Goal: Task Accomplishment & Management: Use online tool/utility

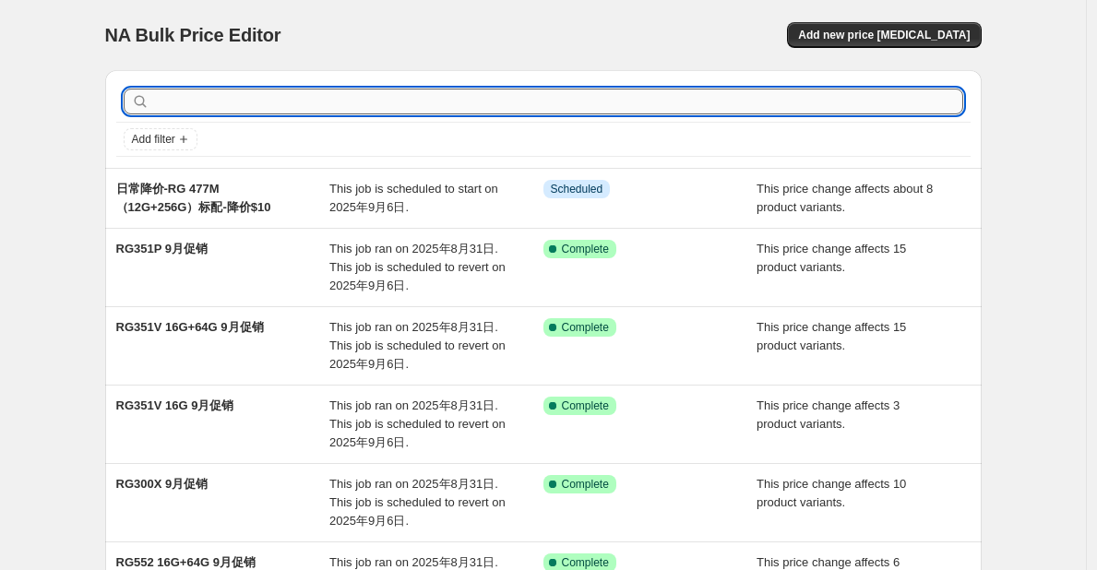
click at [733, 98] on input "text" at bounding box center [558, 102] width 810 height 26
type input "RG353P"
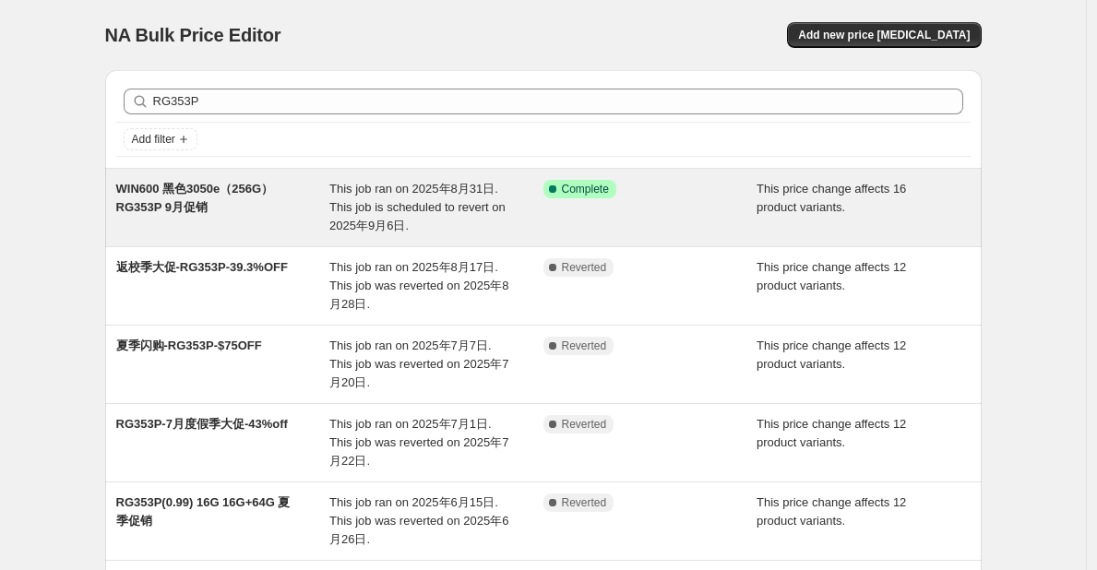
click at [187, 209] on span "WIN600 黑色3050e（256G） RG353P 9月促销" at bounding box center [195, 198] width 158 height 32
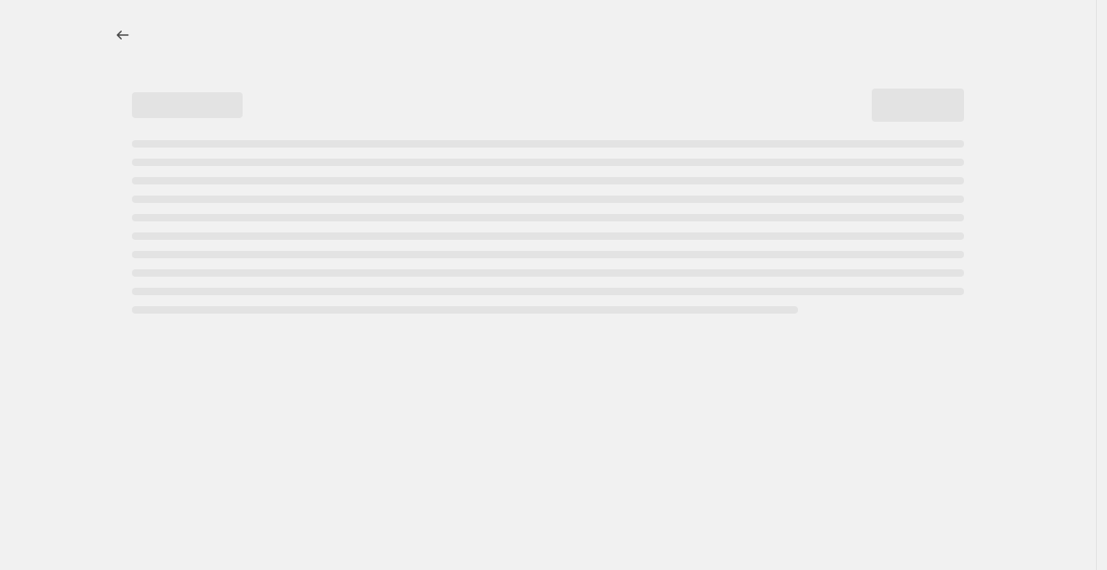
select select "pcap"
select select "no_change"
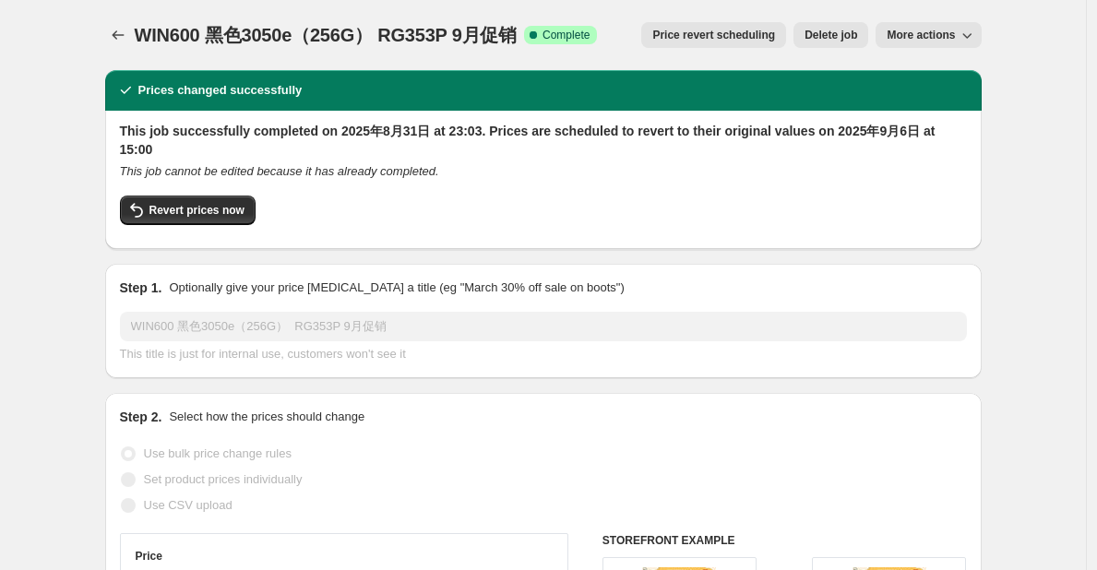
click at [187, 209] on div "Revert prices now" at bounding box center [543, 215] width 847 height 39
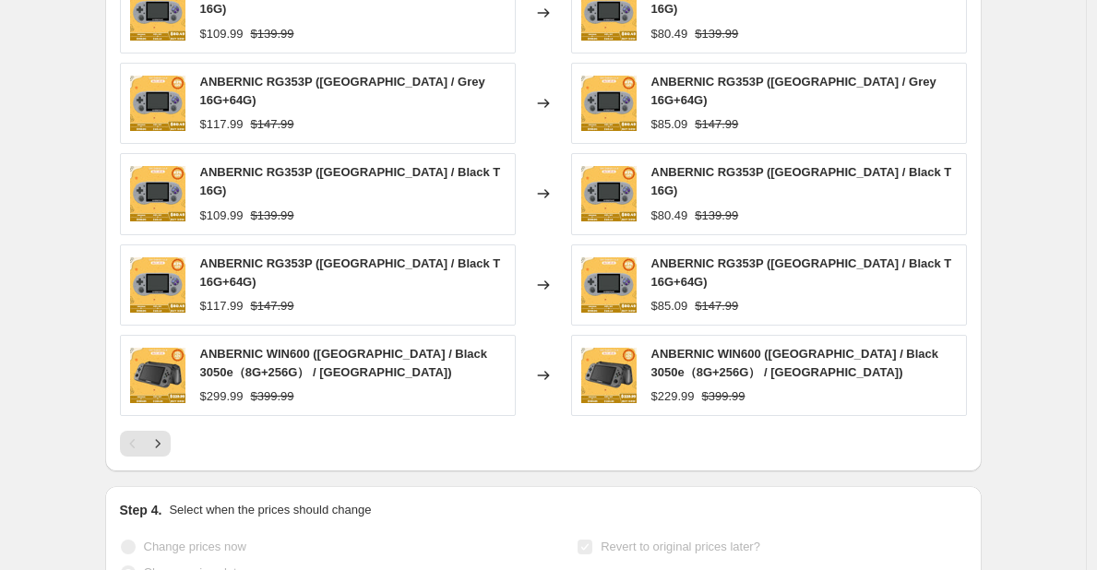
scroll to position [1414, 0]
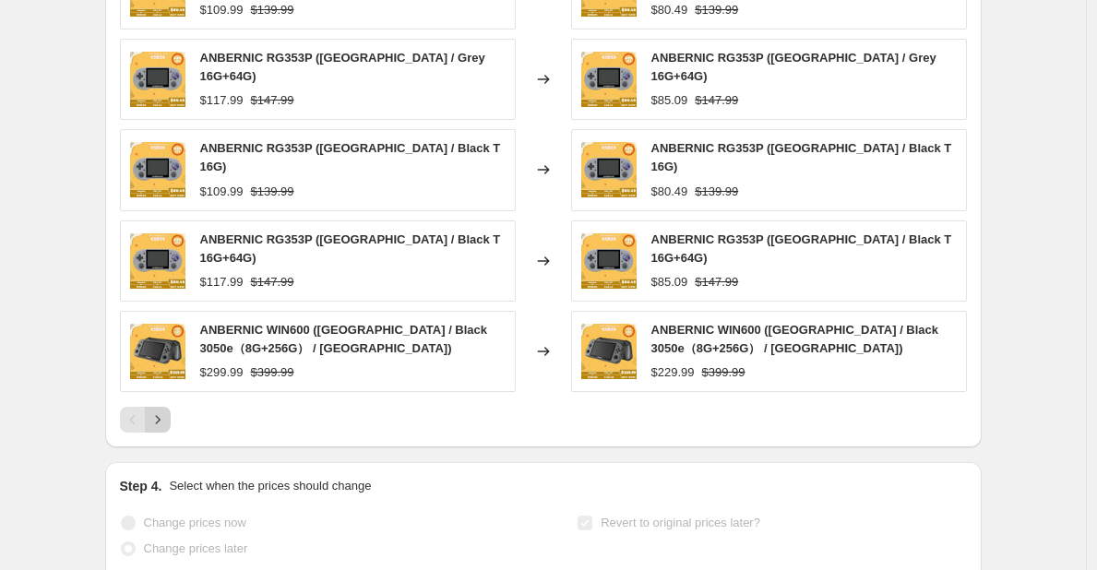
click at [161, 411] on icon "Next" at bounding box center [158, 420] width 18 height 18
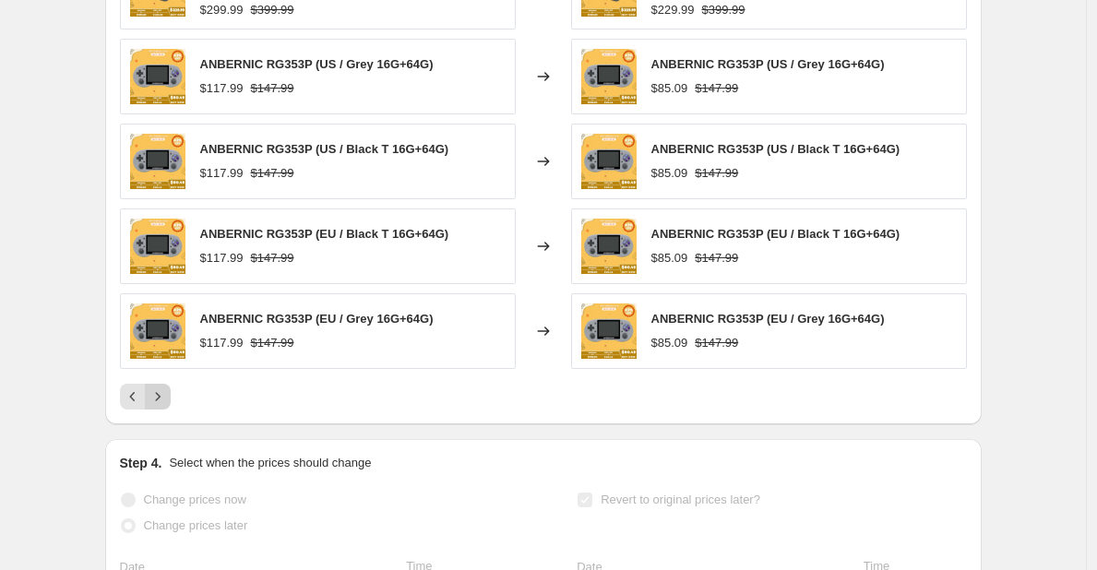
click at [161, 388] on icon "Next" at bounding box center [158, 397] width 18 height 18
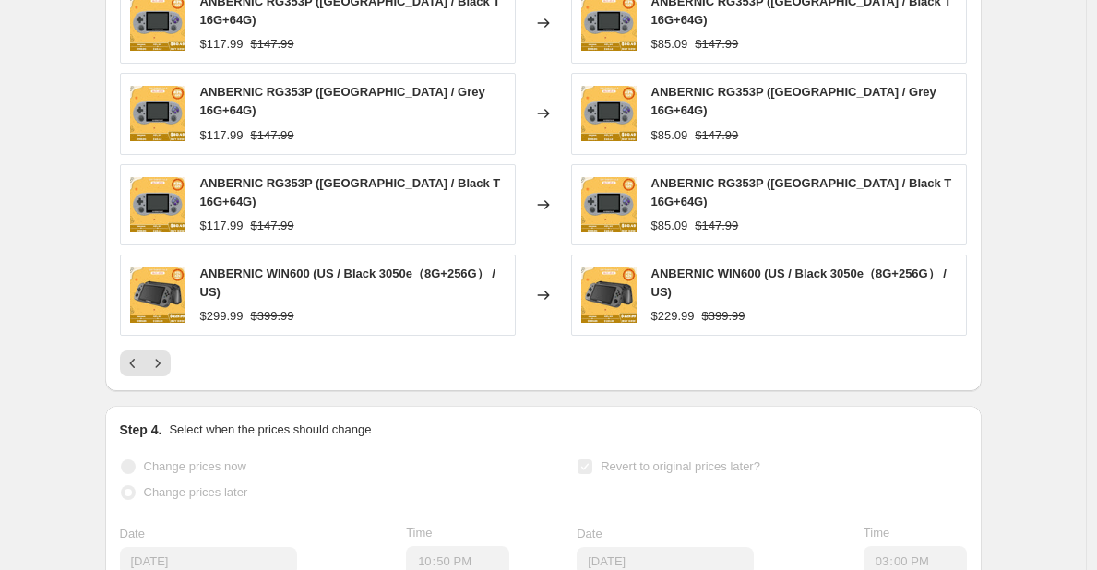
scroll to position [1470, 0]
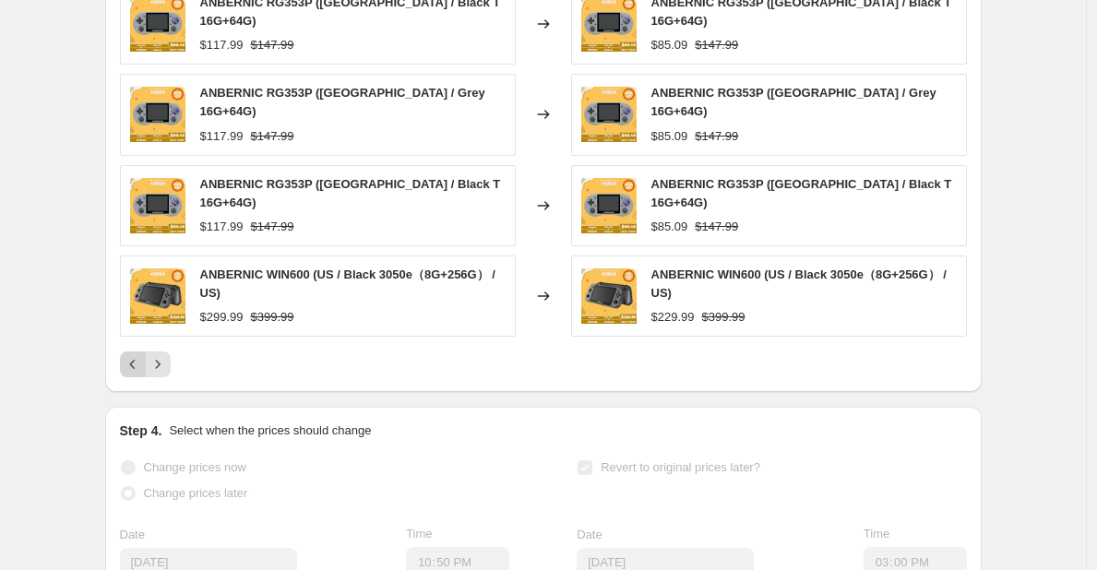
click at [137, 355] on icon "Previous" at bounding box center [133, 364] width 18 height 18
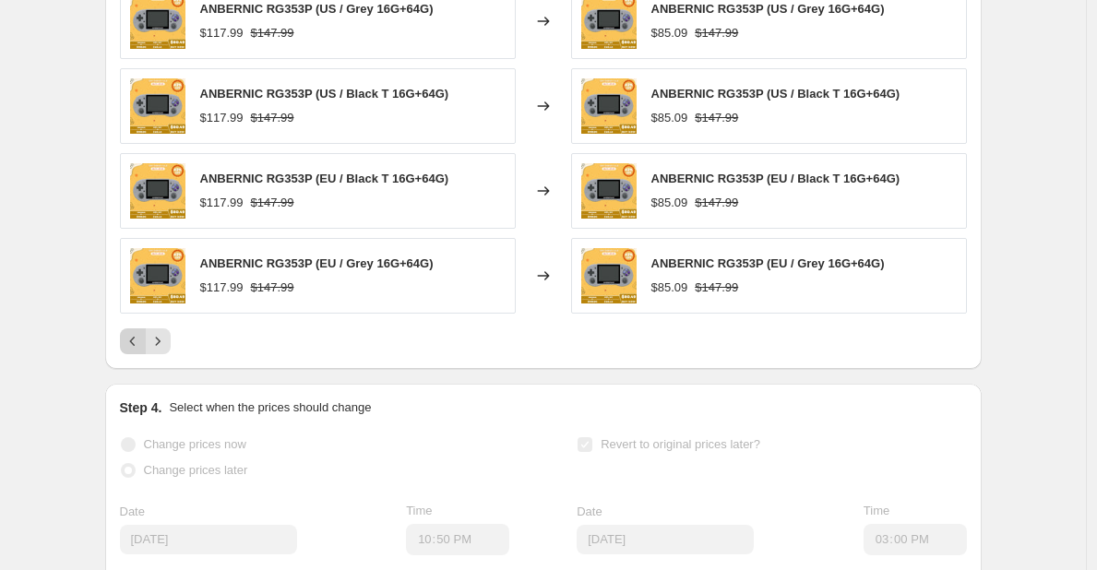
click at [137, 332] on icon "Previous" at bounding box center [133, 341] width 18 height 18
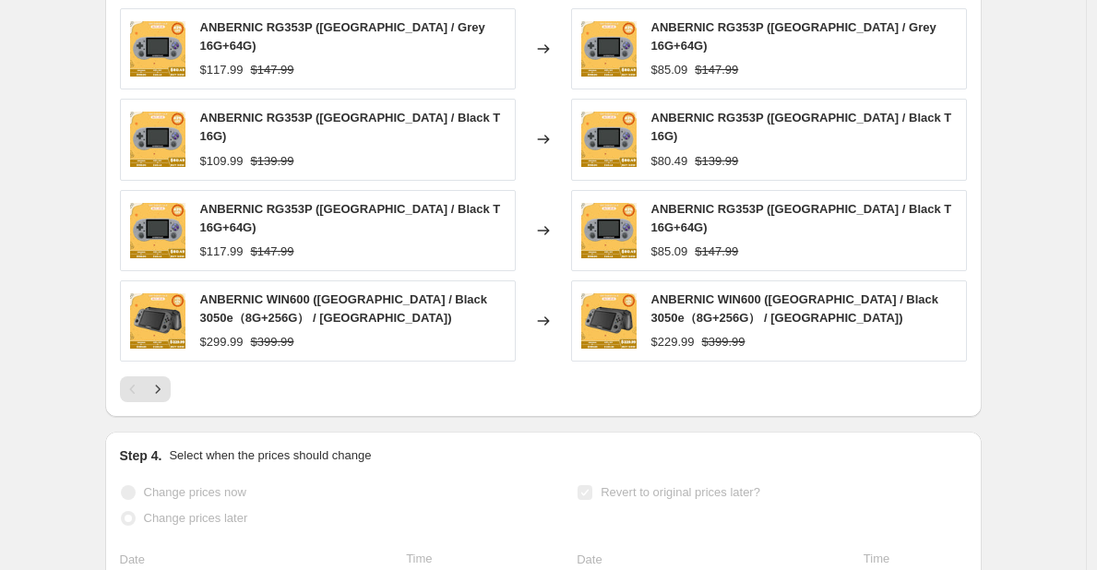
scroll to position [1434, 0]
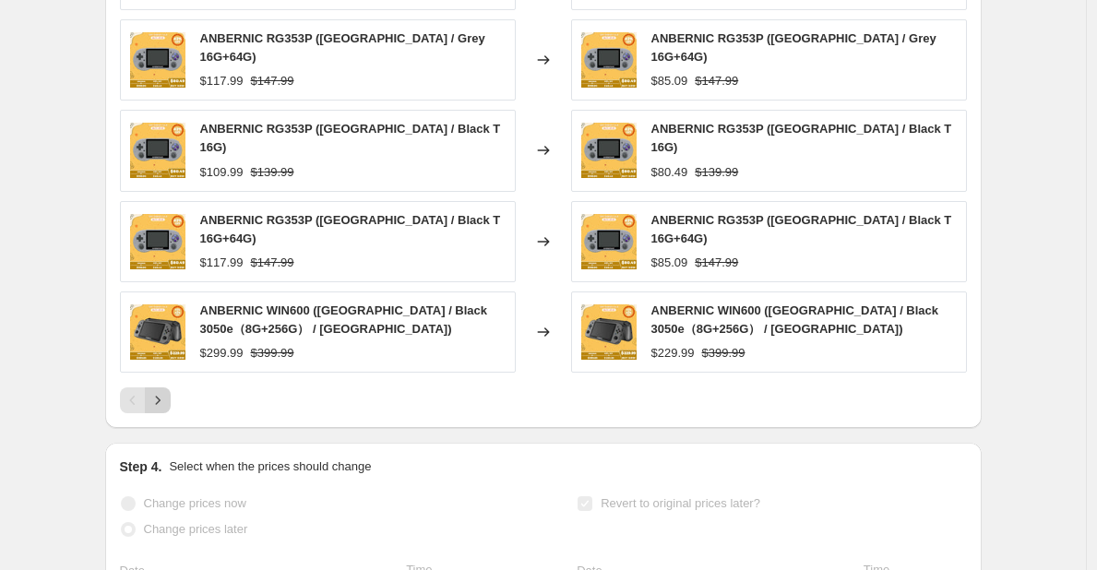
click at [163, 391] on icon "Next" at bounding box center [158, 400] width 18 height 18
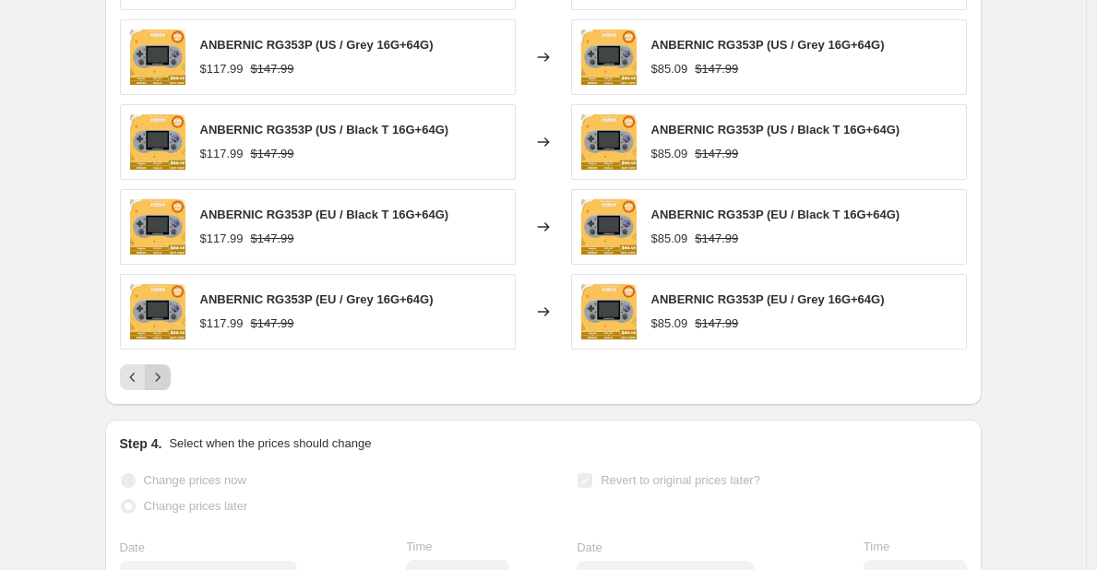
click at [163, 368] on icon "Next" at bounding box center [158, 377] width 18 height 18
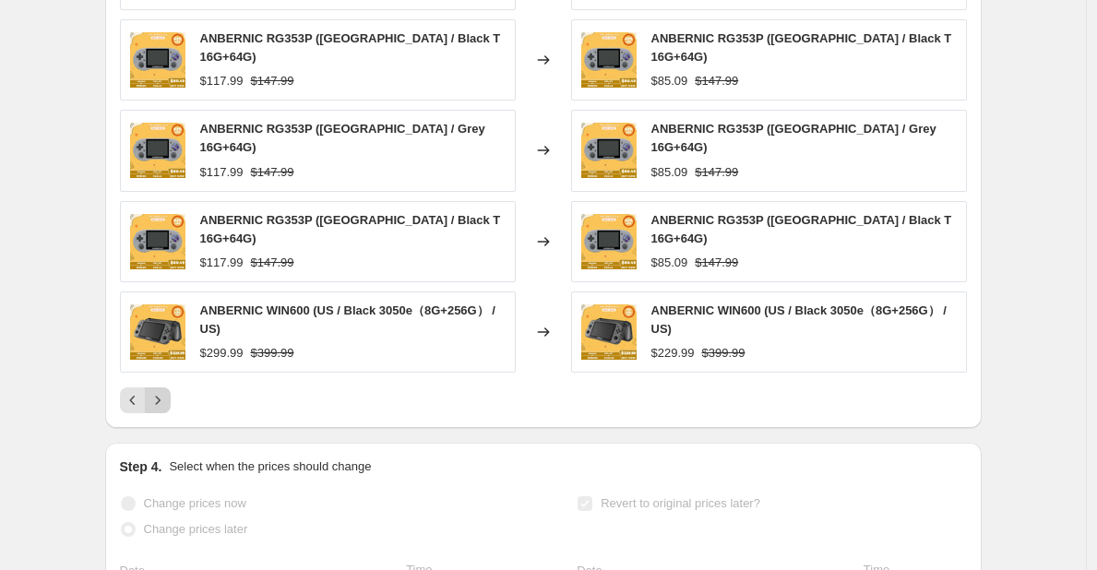
click at [163, 391] on icon "Next" at bounding box center [158, 400] width 18 height 18
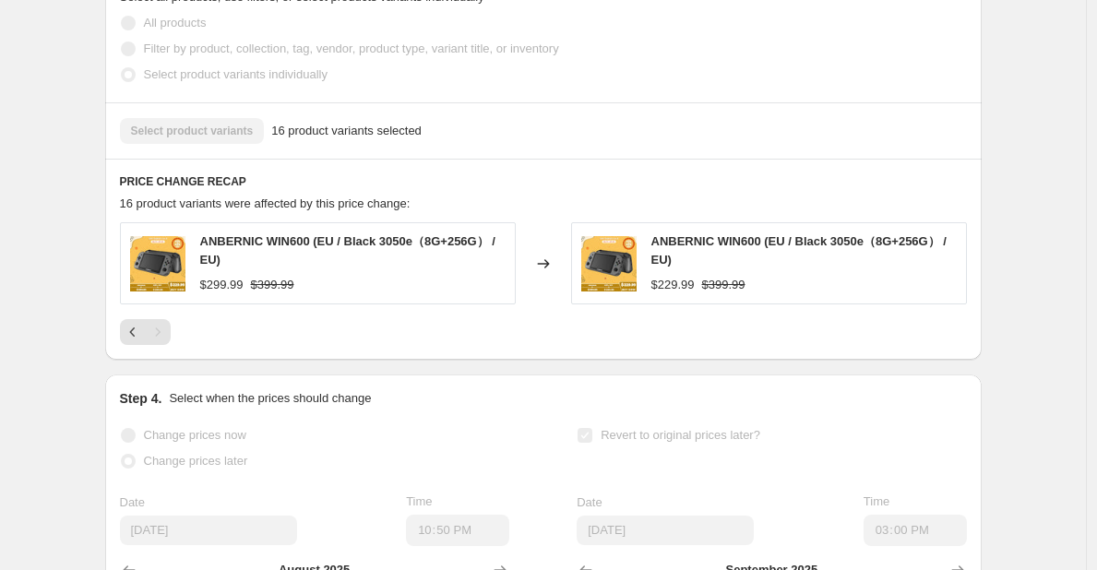
scroll to position [1139, 0]
click at [139, 324] on icon "Previous" at bounding box center [133, 333] width 18 height 18
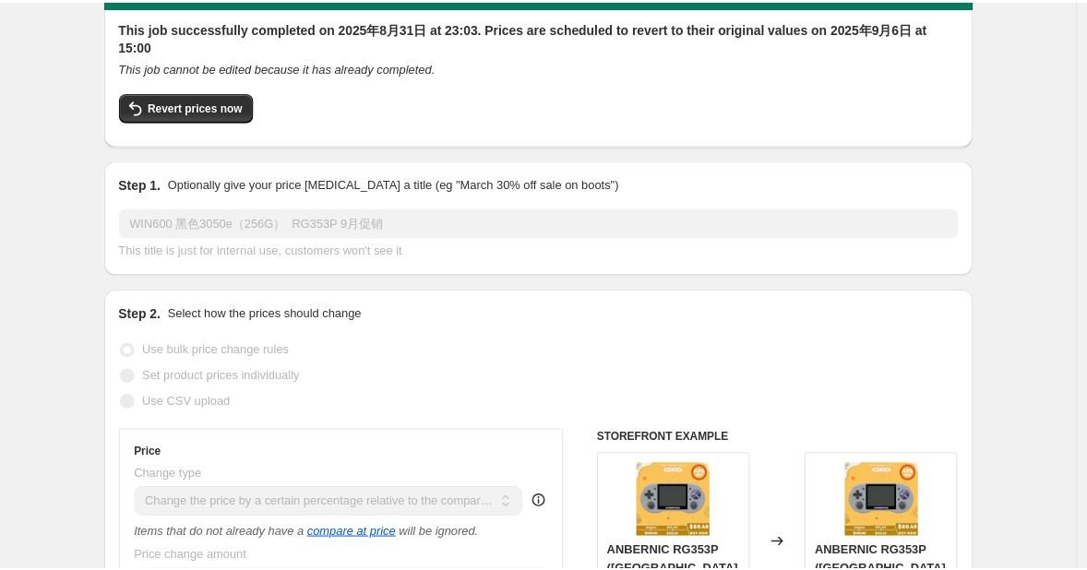
scroll to position [0, 0]
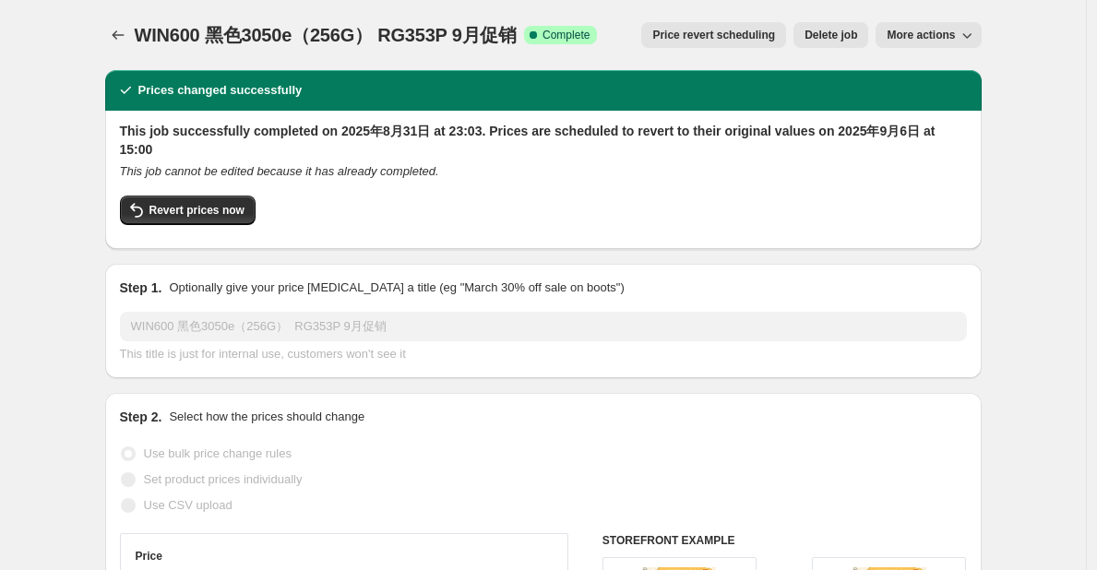
click at [836, 33] on span "Delete job" at bounding box center [831, 35] width 53 height 15
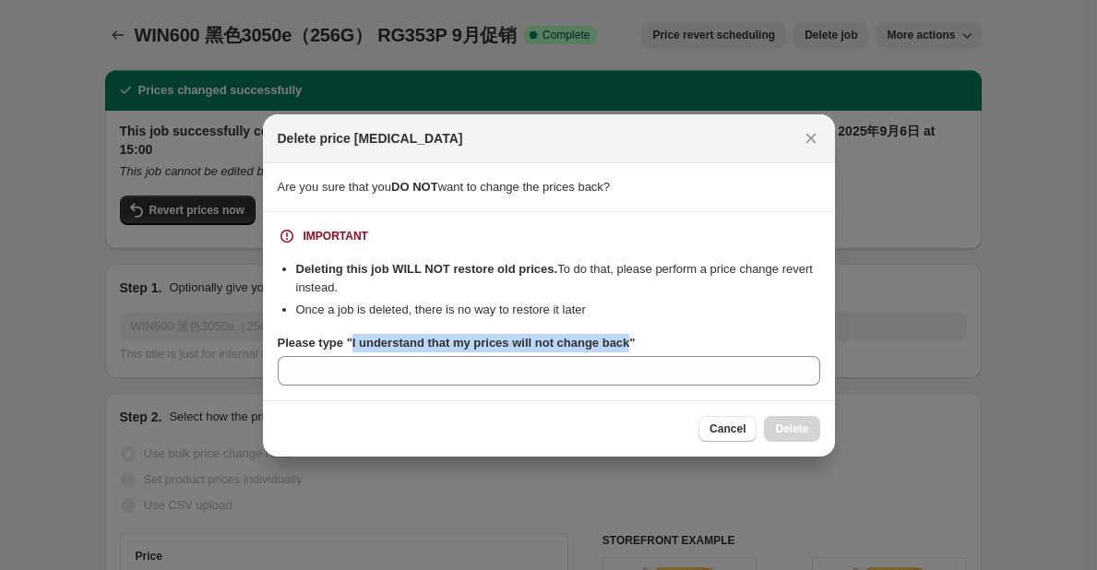
drag, startPoint x: 351, startPoint y: 345, endPoint x: 622, endPoint y: 328, distance: 271.8
click at [622, 328] on div "IMPORTANT Deleting this job WILL NOT restore old prices. To do that, please per…" at bounding box center [549, 306] width 543 height 159
copy b "I understand that my prices will not change back"
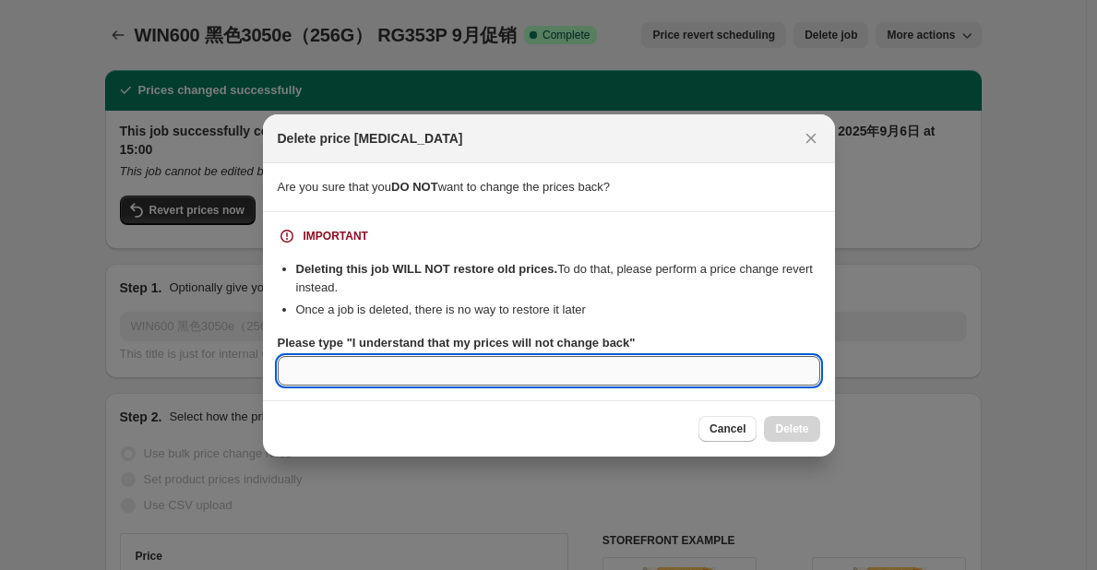
click at [555, 377] on input "Please type "I understand that my prices will not change back"" at bounding box center [549, 371] width 543 height 30
paste input "I understand that my prices will not change back"
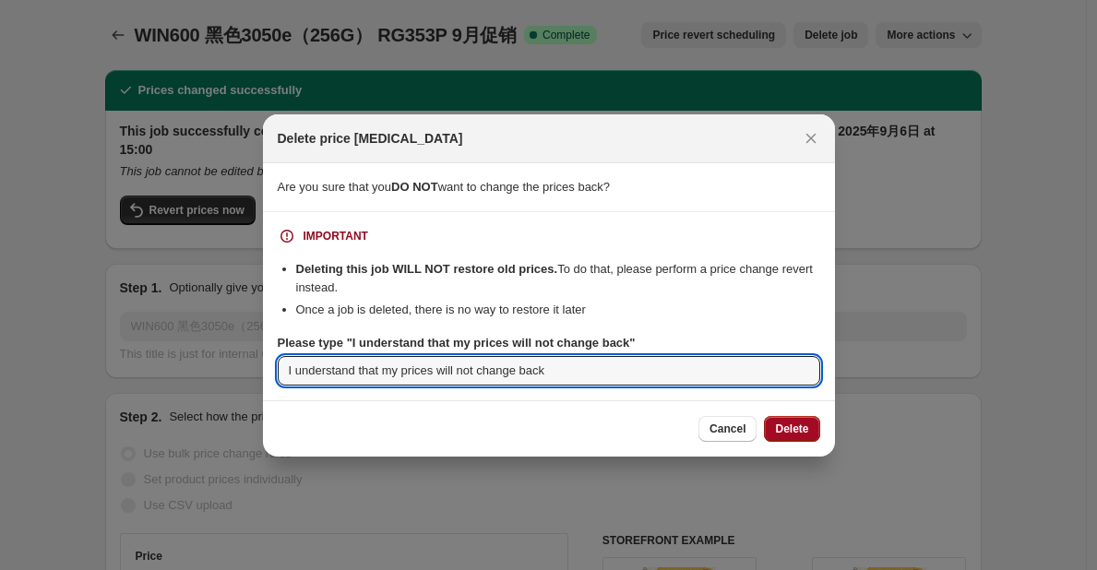
type input "I understand that my prices will not change back"
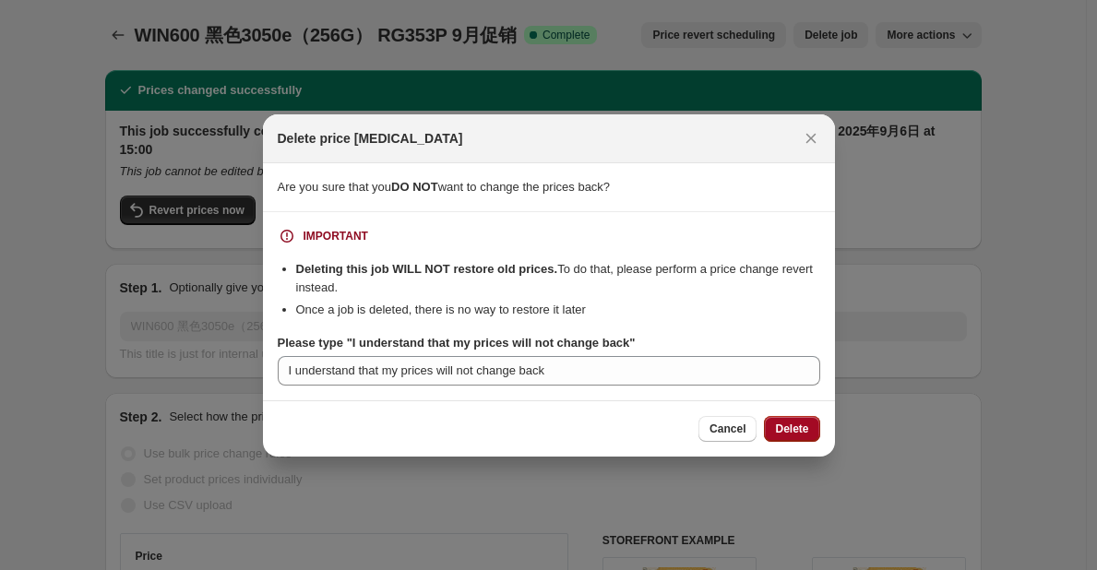
click at [799, 430] on span "Delete" at bounding box center [791, 429] width 33 height 15
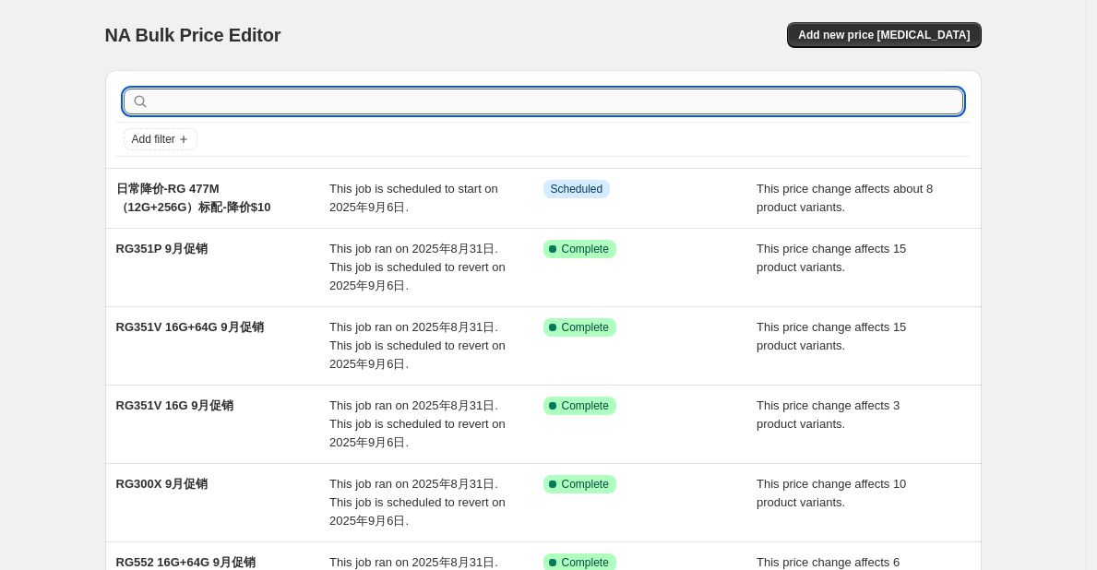
click at [626, 113] on input "text" at bounding box center [558, 102] width 810 height 26
type input "RG353P"
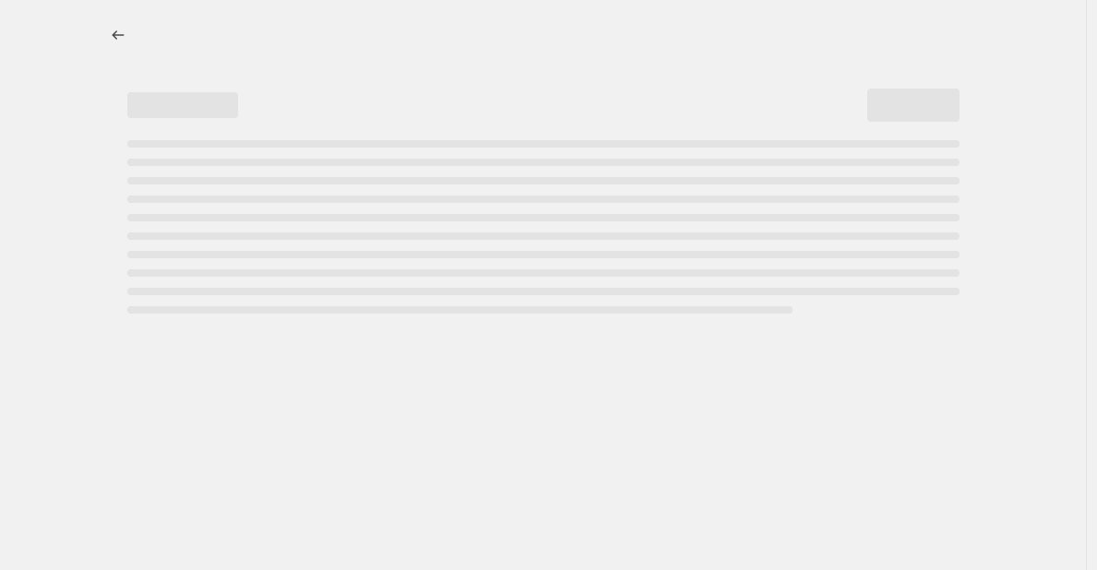
select select "pcap"
select select "no_change"
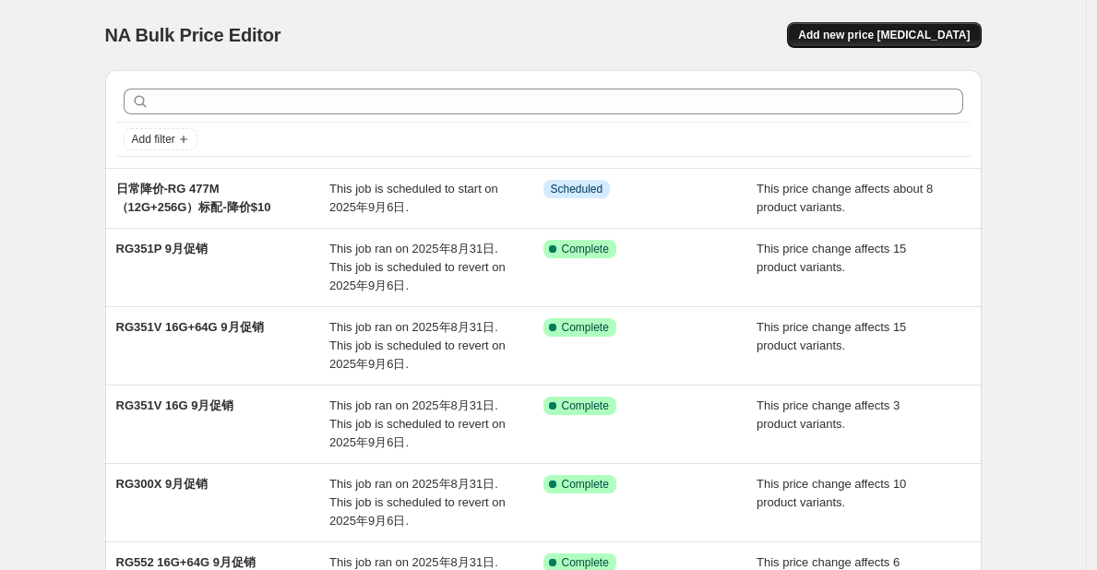
click at [960, 42] on span "Add new price change job" at bounding box center [884, 35] width 172 height 15
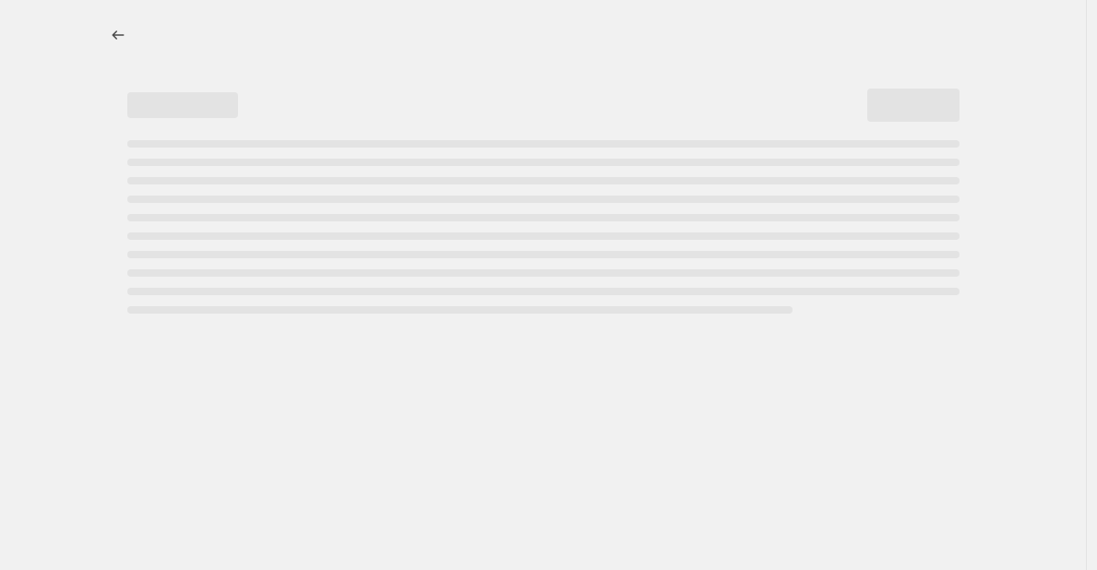
select select "percentage"
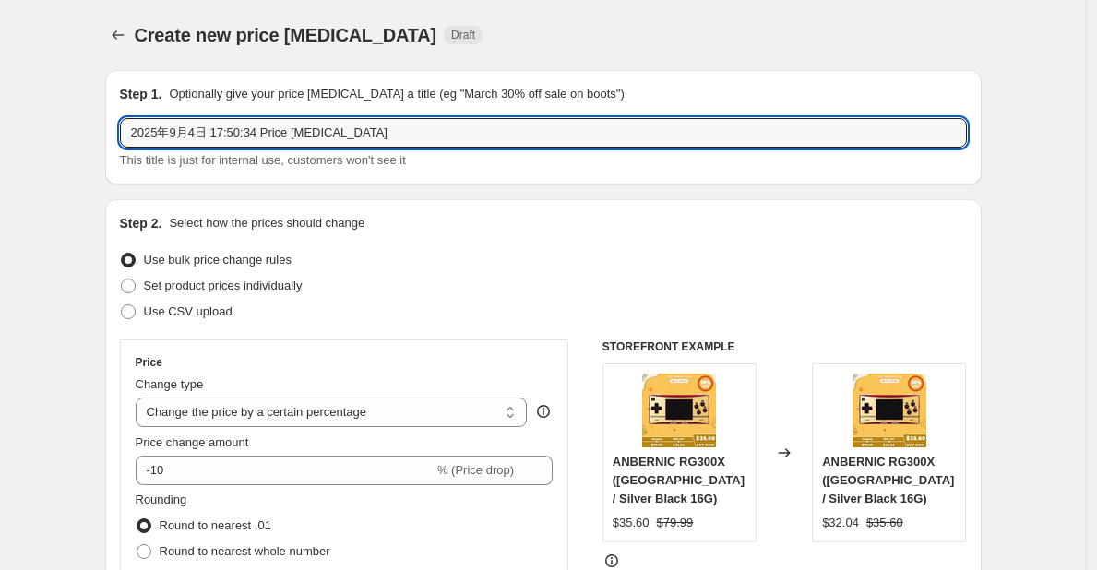
drag, startPoint x: 390, startPoint y: 129, endPoint x: 101, endPoint y: 151, distance: 290.6
type input "w"
click at [216, 131] on input "WIN600 2050e 256g" at bounding box center [543, 133] width 847 height 30
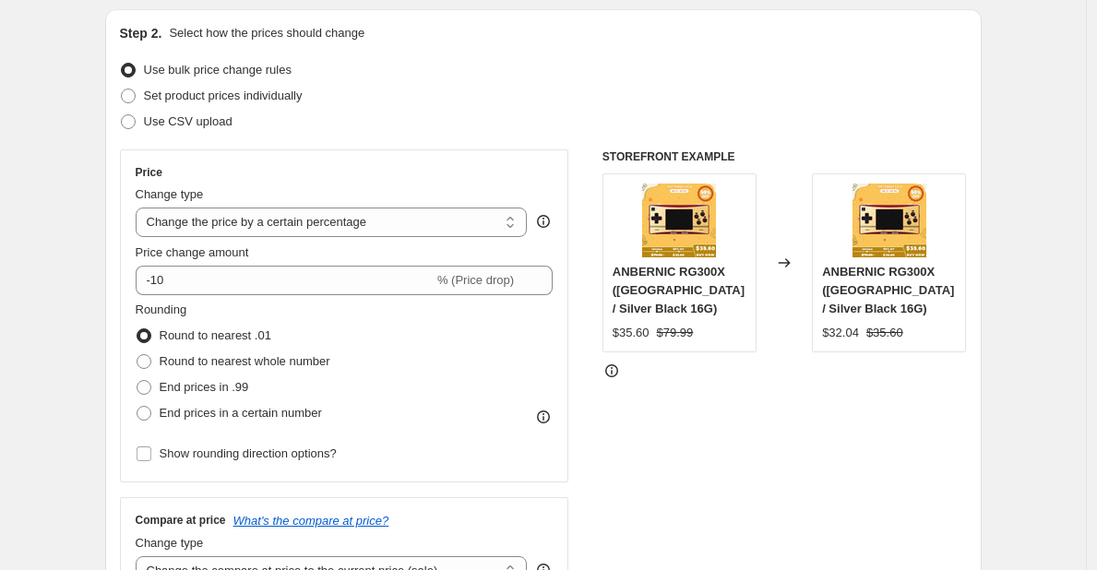
scroll to position [193, 0]
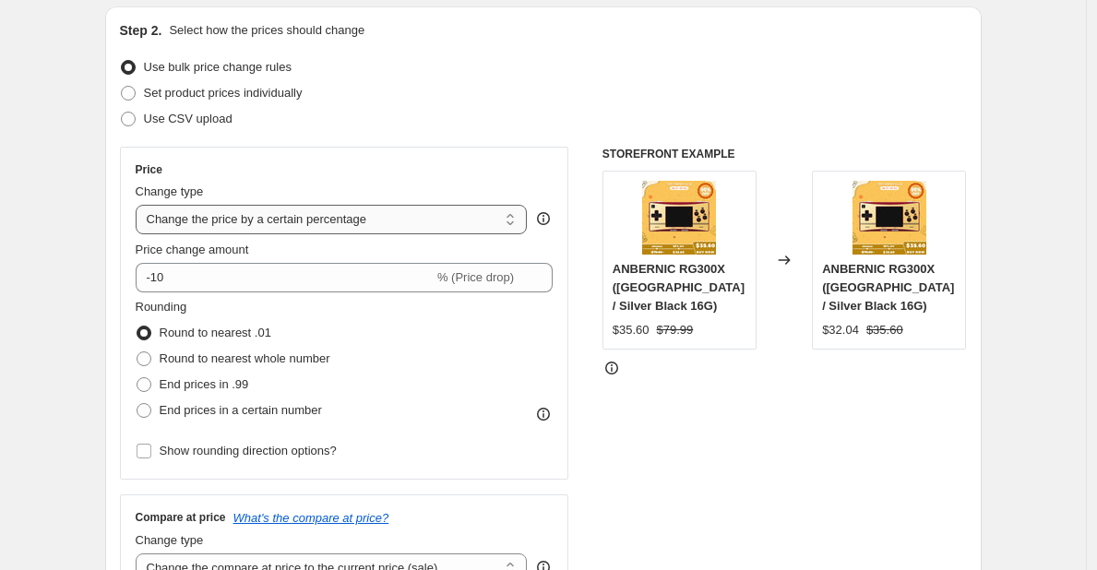
type input "WIN600 2050e 8+256g"
click at [373, 224] on select "Change the price to a certain amount Change the price by a certain amount Chang…" at bounding box center [332, 220] width 392 height 30
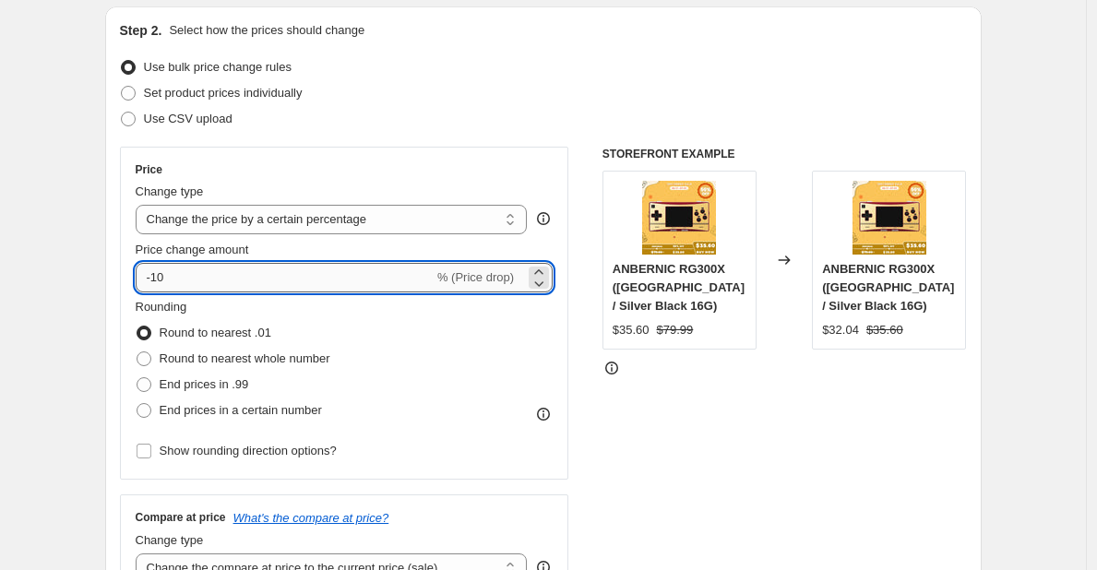
click at [315, 281] on input "-10" at bounding box center [285, 278] width 298 height 30
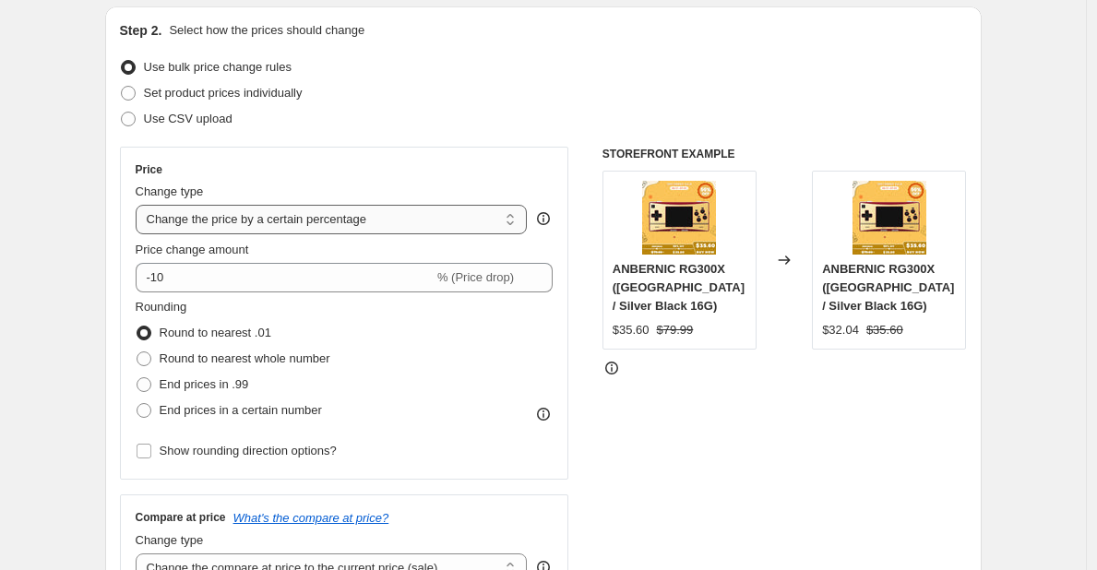
click at [330, 221] on select "Change the price to a certain amount Change the price by a certain amount Chang…" at bounding box center [332, 220] width 392 height 30
select select "bcap"
click at [140, 205] on select "Change the price to a certain amount Change the price by a certain amount Chang…" at bounding box center [332, 220] width 392 height 30
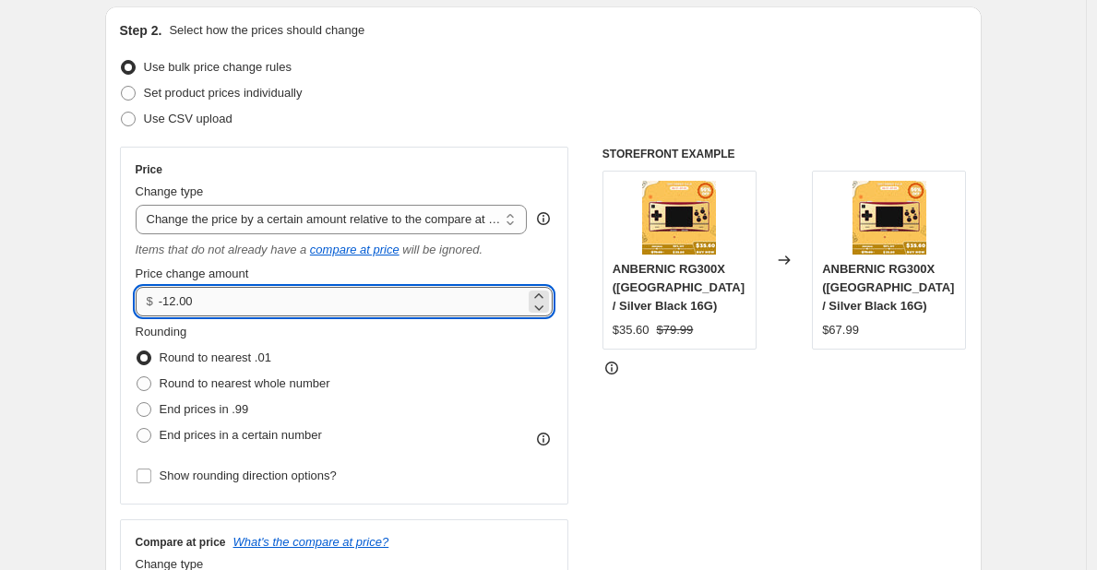
click at [178, 303] on input "-12.00" at bounding box center [342, 302] width 366 height 30
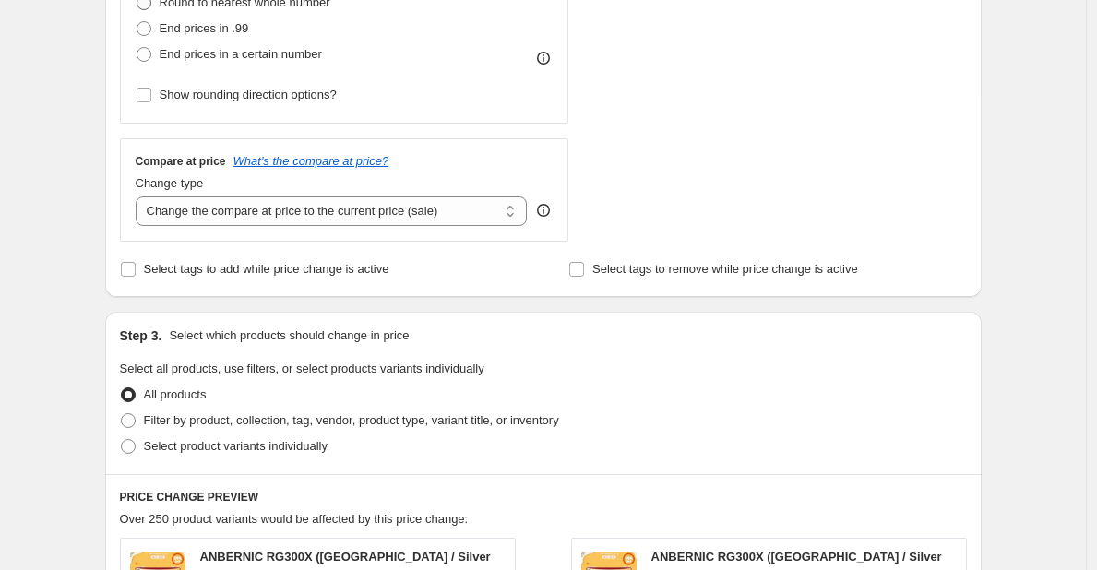
scroll to position [573, 0]
type input "-100.00"
click at [354, 218] on select "Change the compare at price to the current price (sale) Change the compare at p…" at bounding box center [332, 212] width 392 height 30
select select "no_change"
click at [140, 198] on select "Change the compare at price to the current price (sale) Change the compare at p…" at bounding box center [332, 212] width 392 height 30
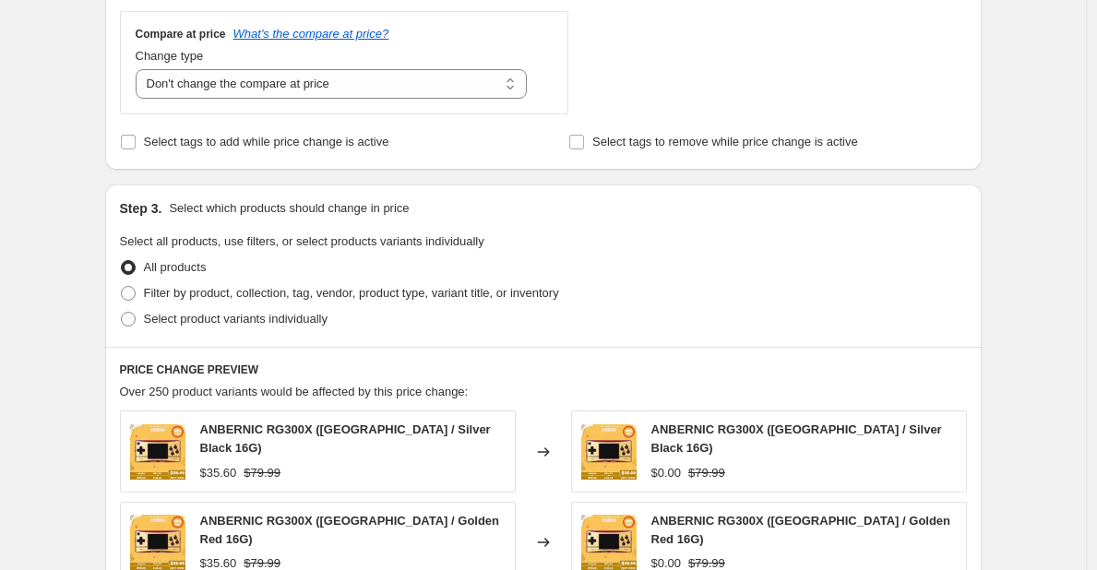
scroll to position [702, 0]
click at [256, 325] on span "Select product variants individually" at bounding box center [236, 318] width 184 height 14
click at [122, 312] on input "Select product variants individually" at bounding box center [121, 311] width 1 height 1
radio input "true"
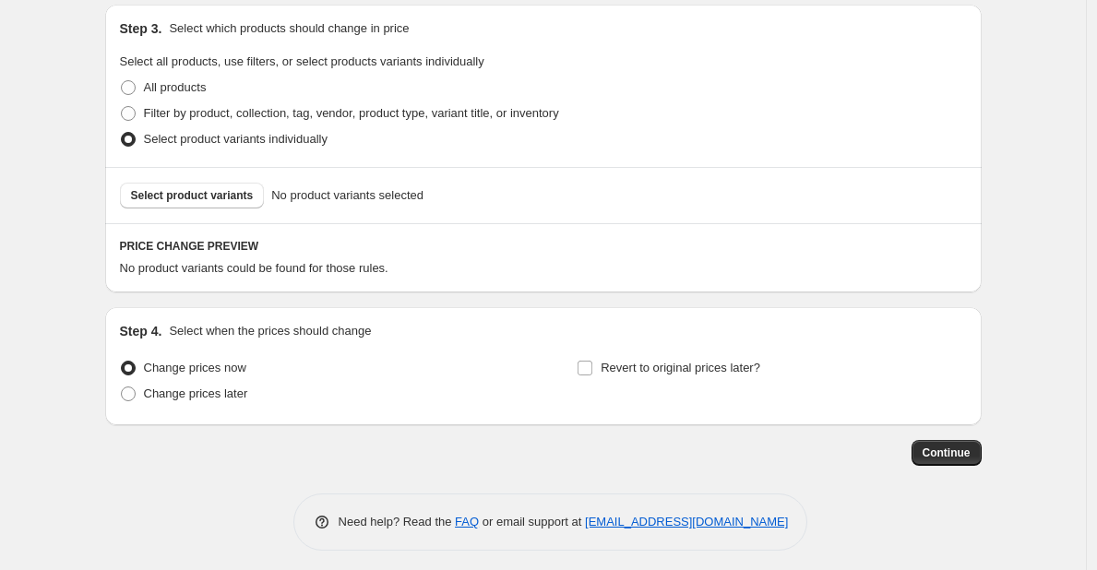
scroll to position [882, 0]
click at [211, 197] on span "Select product variants" at bounding box center [192, 194] width 123 height 15
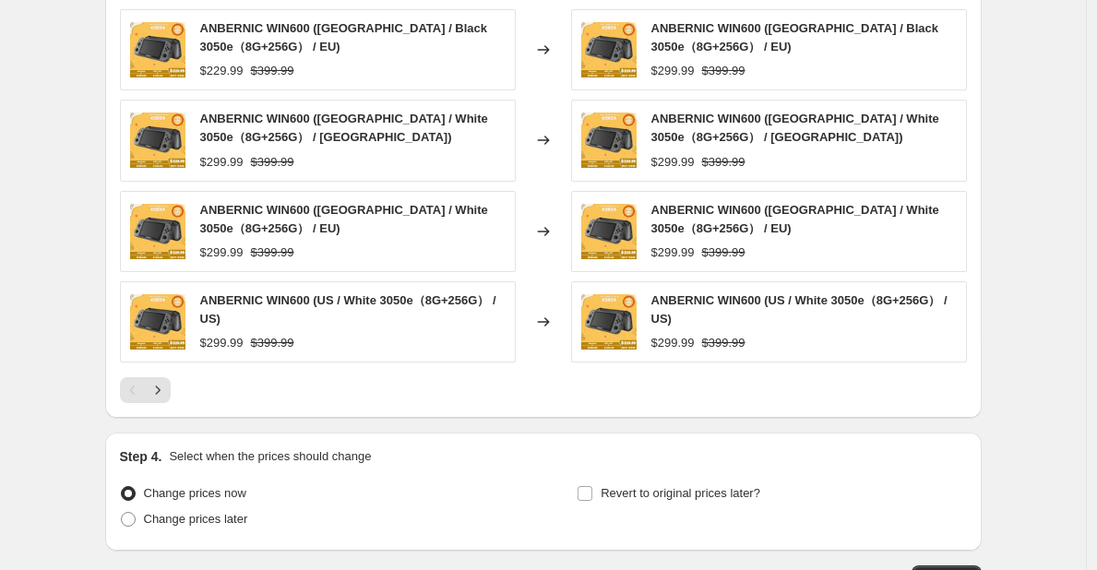
scroll to position [1251, 0]
click at [167, 397] on icon "Next" at bounding box center [158, 389] width 18 height 18
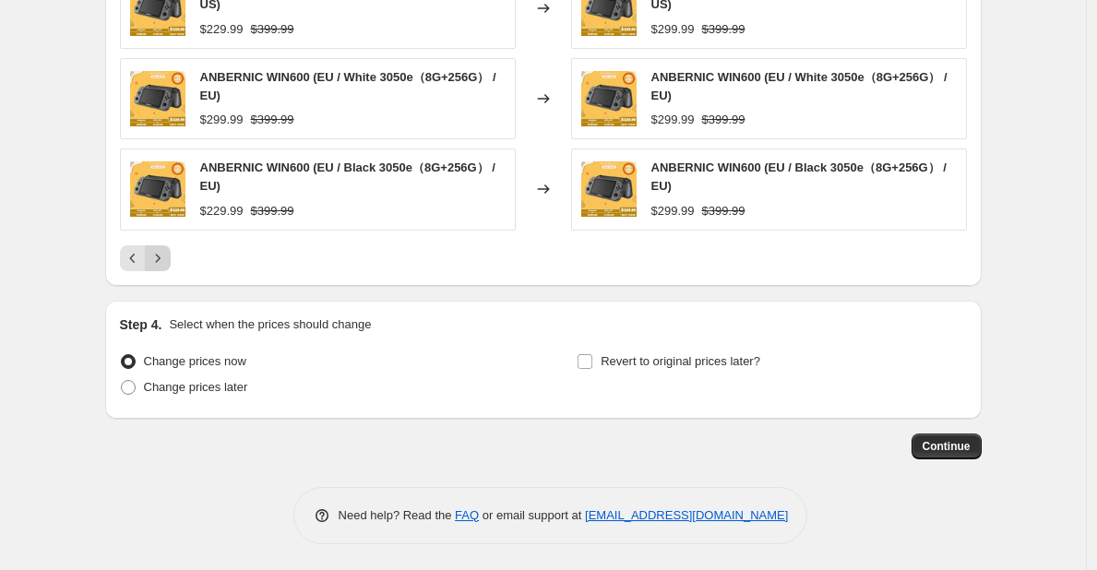
scroll to position [1204, 0]
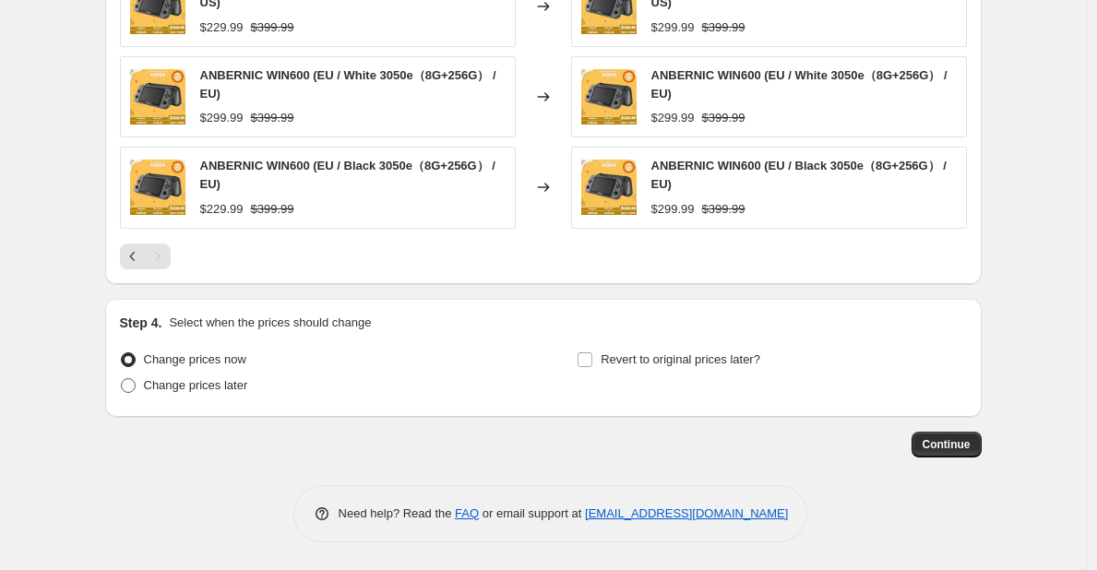
click at [193, 391] on span "Change prices later" at bounding box center [196, 385] width 104 height 14
click at [122, 379] on input "Change prices later" at bounding box center [121, 378] width 1 height 1
radio input "true"
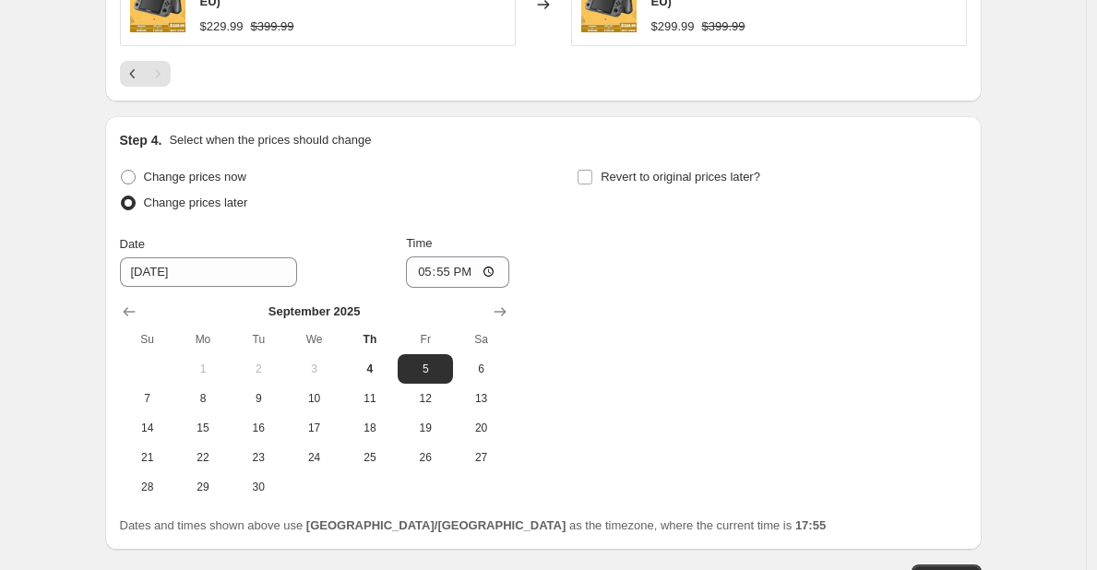
scroll to position [1387, 0]
click at [479, 358] on button "6" at bounding box center [480, 368] width 55 height 30
type input "9/6/2025"
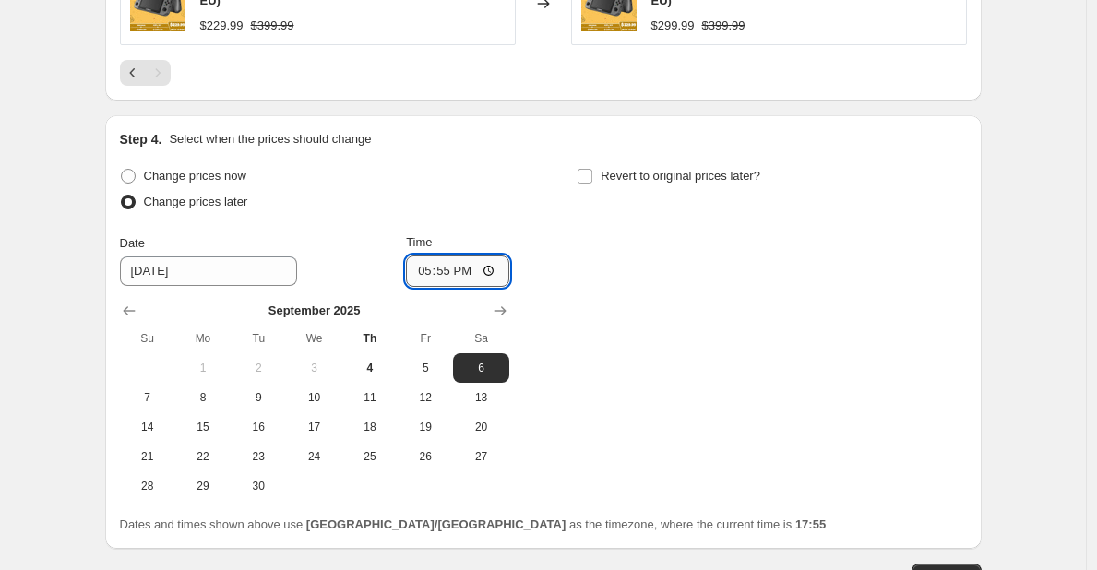
click at [459, 264] on input "17:55" at bounding box center [457, 271] width 103 height 31
type input "15:00"
click at [674, 363] on div "Change prices now Change prices later Date 9/6/2025 Time 15:00 September 2025 S…" at bounding box center [543, 332] width 847 height 338
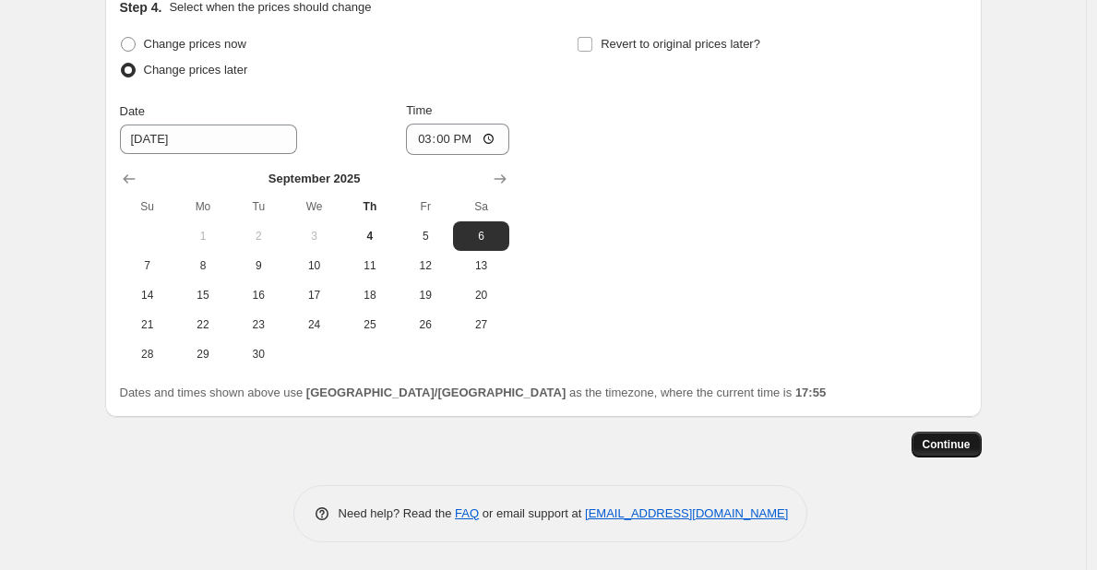
click at [948, 448] on span "Continue" at bounding box center [947, 444] width 48 height 15
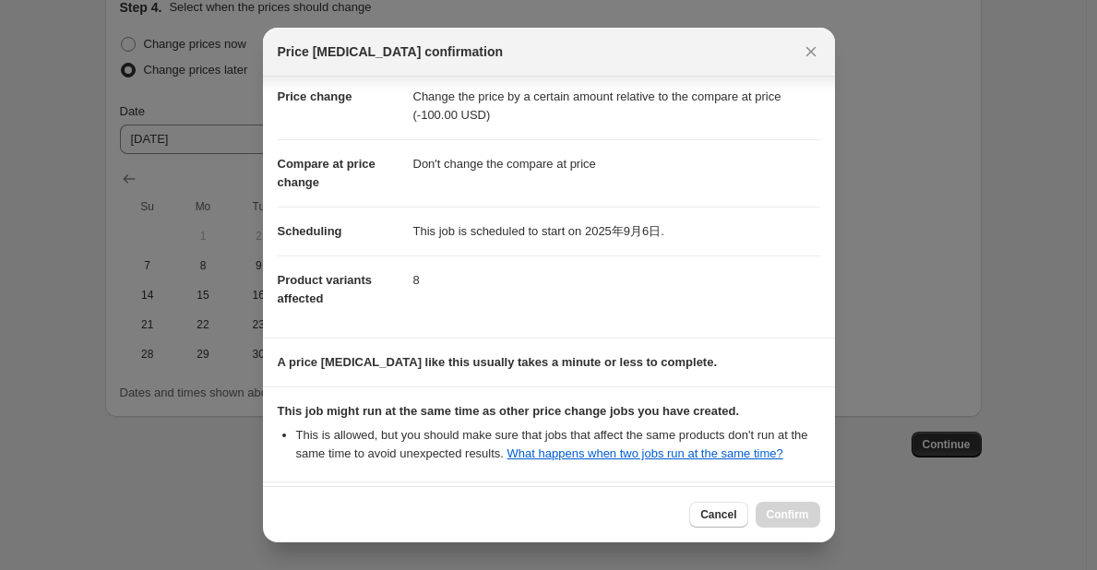
scroll to position [203, 0]
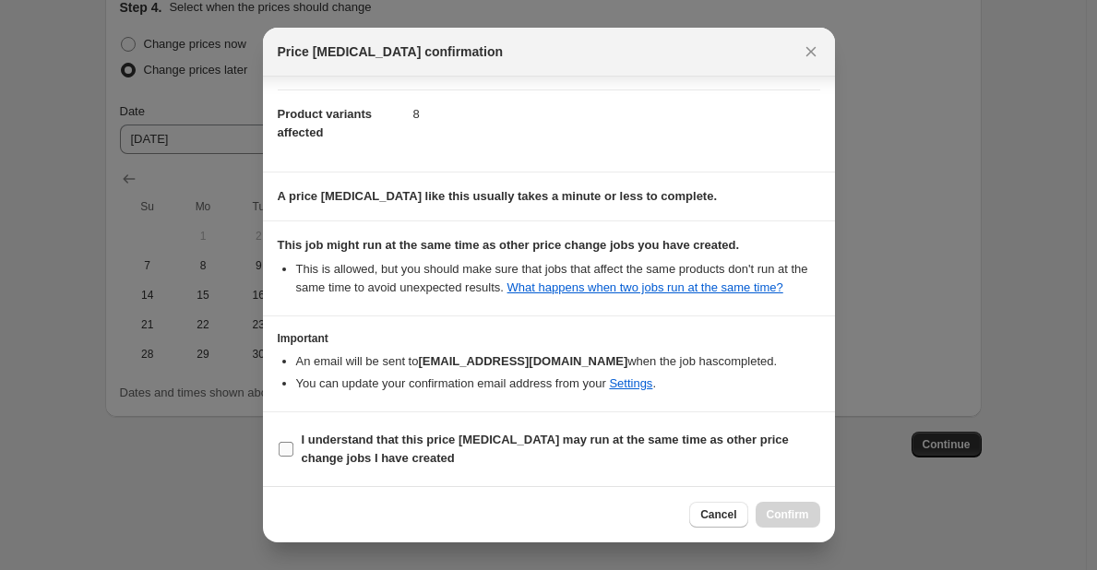
click at [388, 452] on b "I understand that this price change job may run at the same time as other price…" at bounding box center [545, 449] width 487 height 32
click at [293, 452] on input "I understand that this price change job may run at the same time as other price…" at bounding box center [286, 449] width 15 height 15
checkbox input "true"
click at [769, 517] on span "Confirm" at bounding box center [788, 514] width 42 height 15
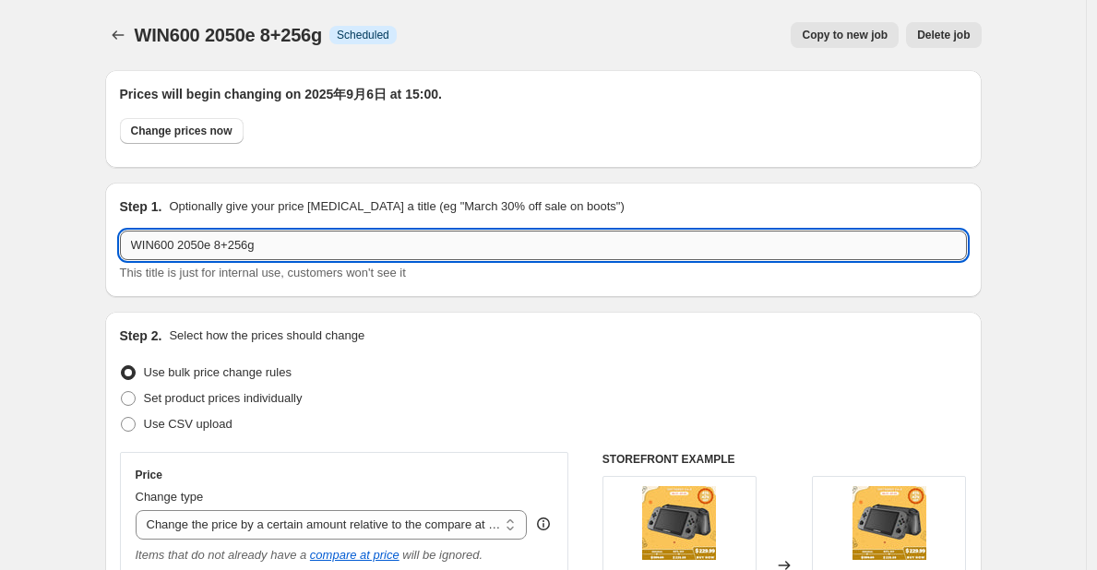
click at [301, 243] on input "WIN600 2050e 8+256g" at bounding box center [543, 246] width 847 height 30
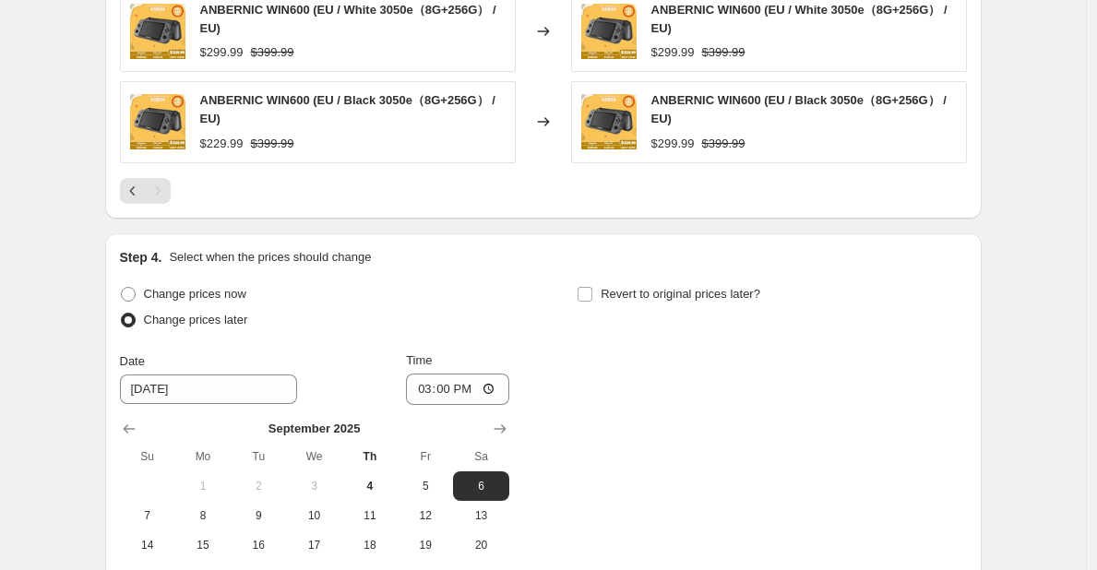
scroll to position [1632, 0]
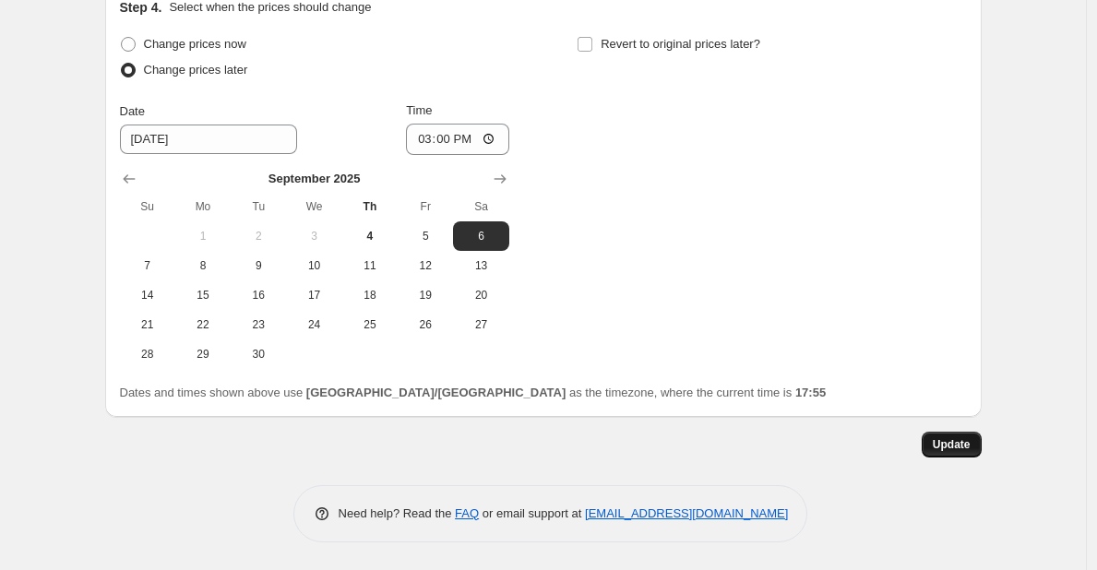
type input "WIN600 2050e 8+256g 9月大促价格恢复"
click at [947, 440] on span "Update" at bounding box center [952, 444] width 38 height 15
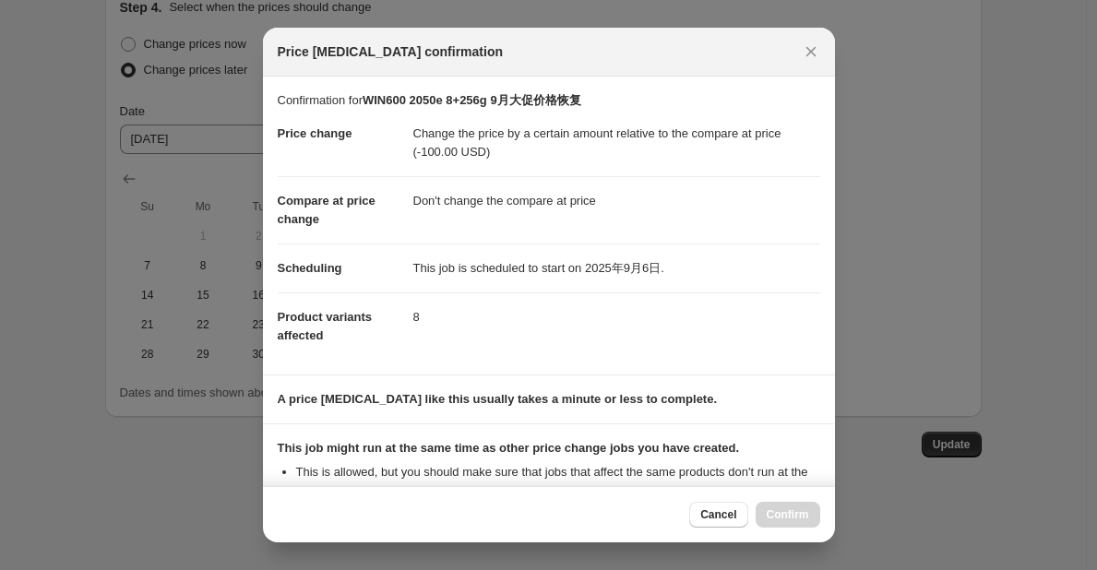
scroll to position [203, 0]
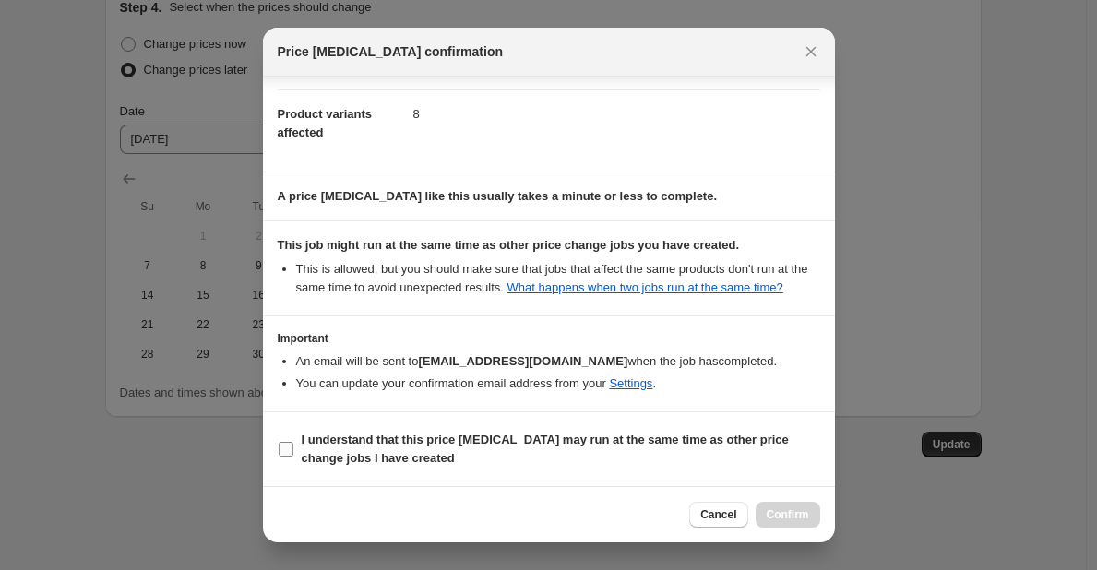
click at [393, 460] on b "I understand that this price change job may run at the same time as other price…" at bounding box center [545, 449] width 487 height 32
click at [293, 457] on input "I understand that this price change job may run at the same time as other price…" at bounding box center [286, 449] width 15 height 15
checkbox input "true"
click at [784, 505] on button "Confirm" at bounding box center [788, 515] width 65 height 26
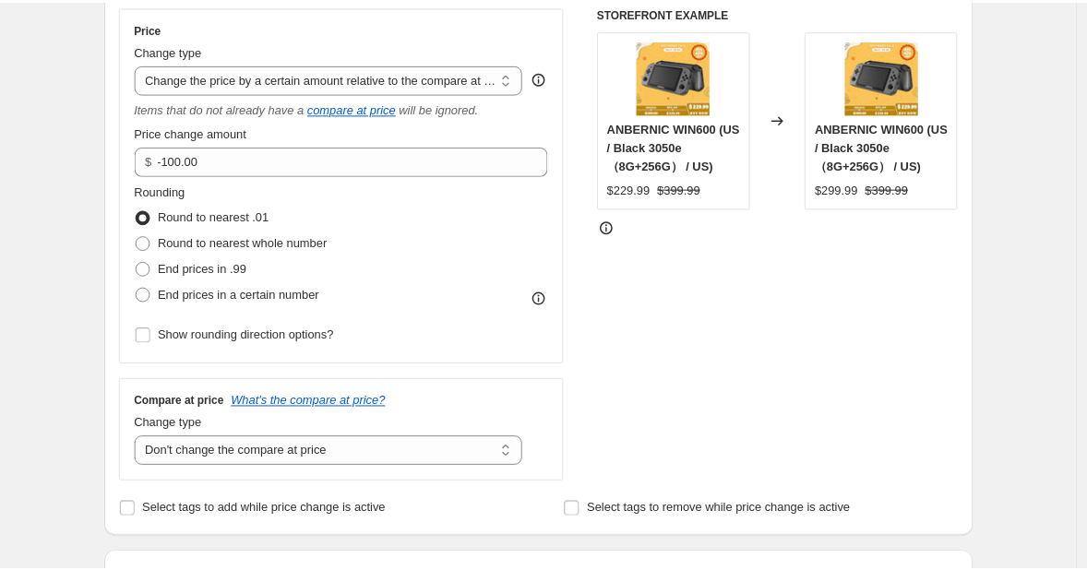
scroll to position [0, 0]
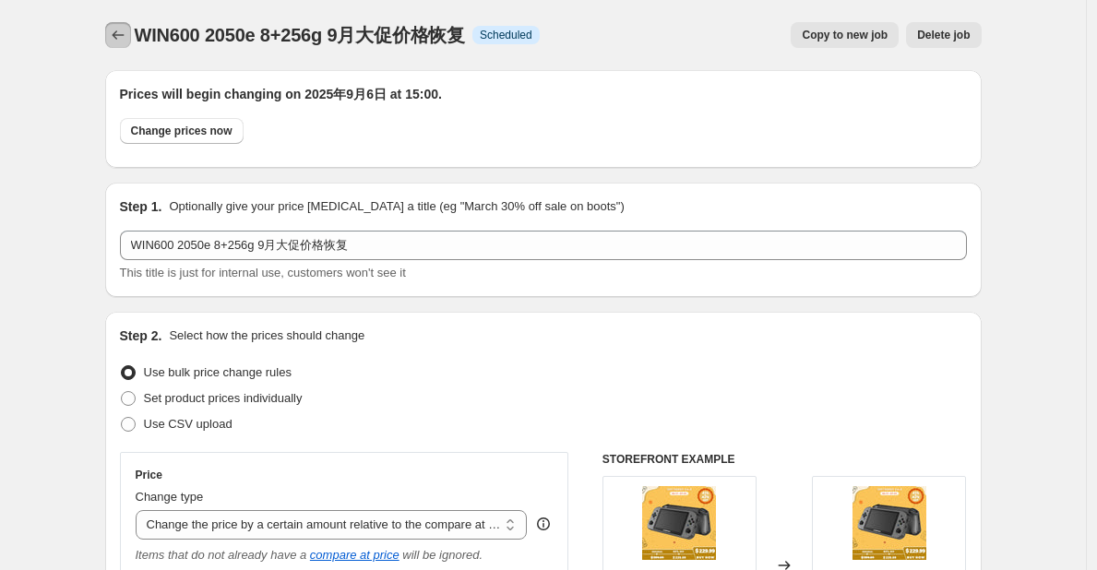
click at [127, 29] on icon "Price change jobs" at bounding box center [118, 35] width 18 height 18
